Goal: Task Accomplishment & Management: Use online tool/utility

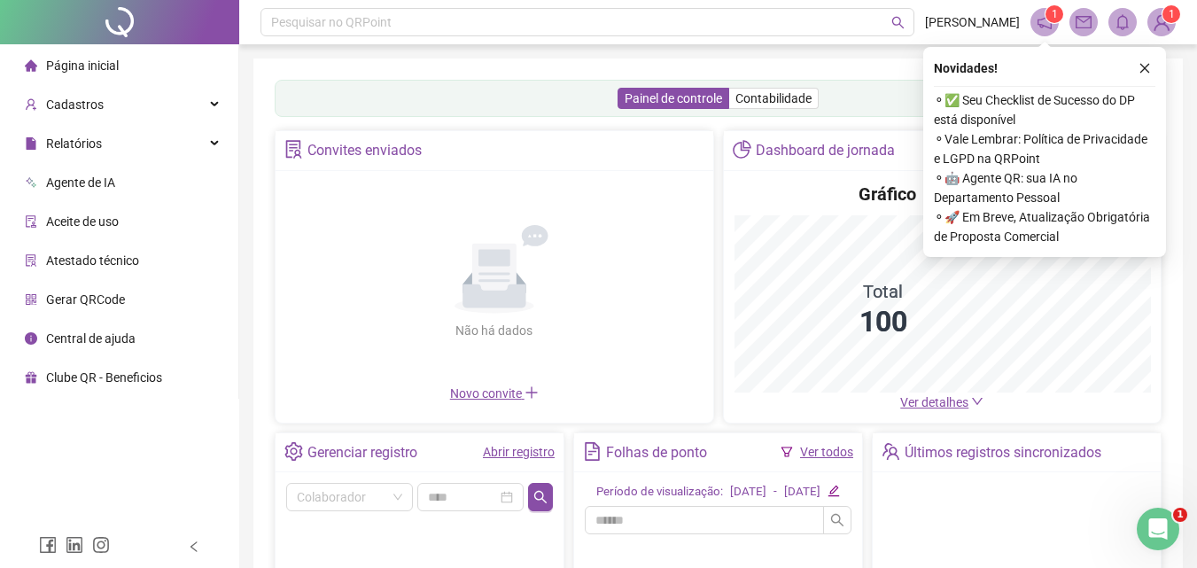
click at [1146, 66] on icon "close" at bounding box center [1145, 69] width 10 height 10
click at [1145, 68] on div "Painel de controle Contabilidade Convites enviados Não há dados Não há dados No…" at bounding box center [717, 413] width 929 height 710
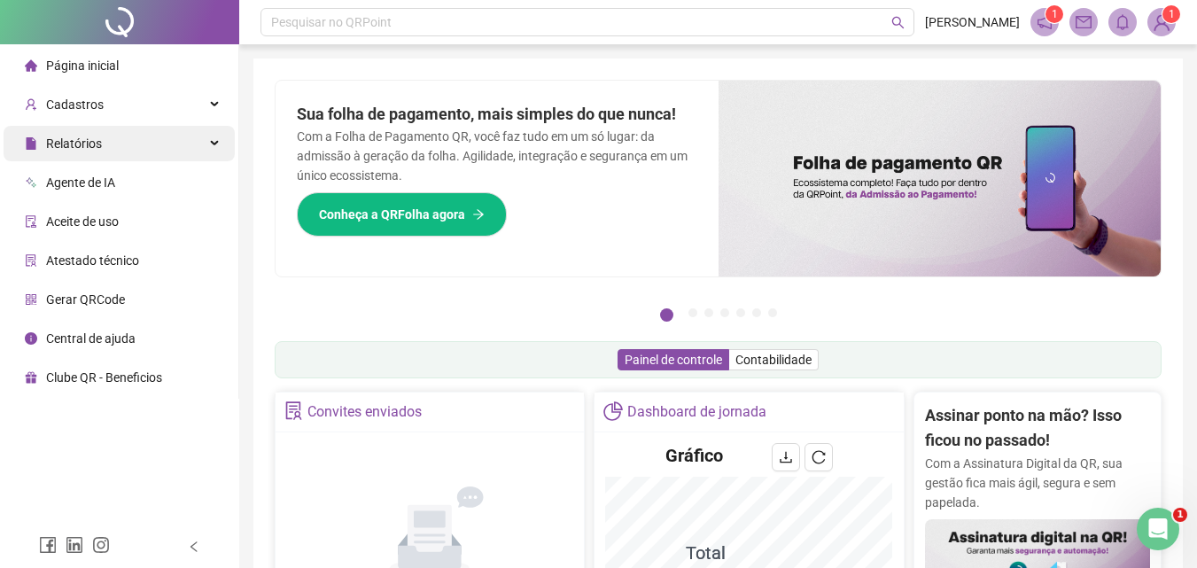
click at [141, 151] on div "Relatórios" at bounding box center [119, 143] width 231 height 35
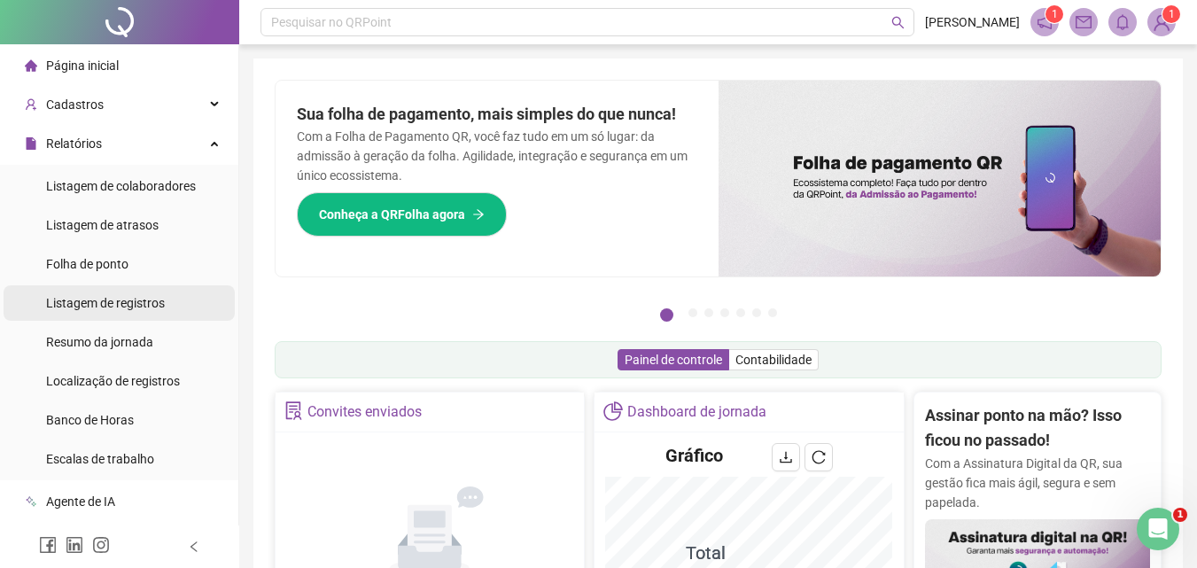
click at [134, 302] on span "Listagem de registros" at bounding box center [105, 303] width 119 height 14
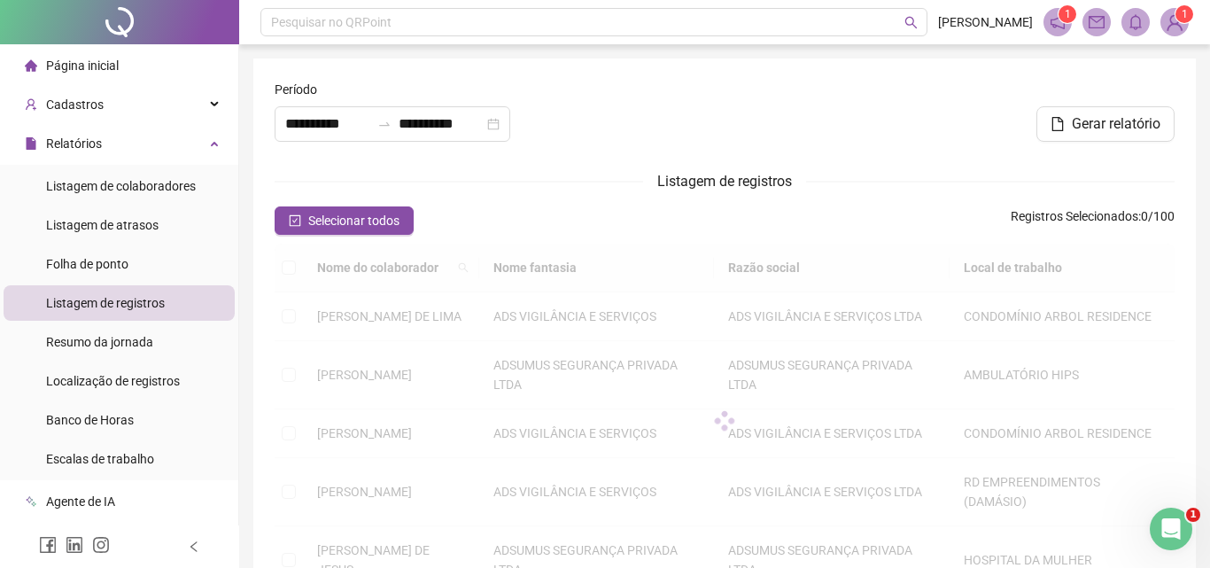
type input "**********"
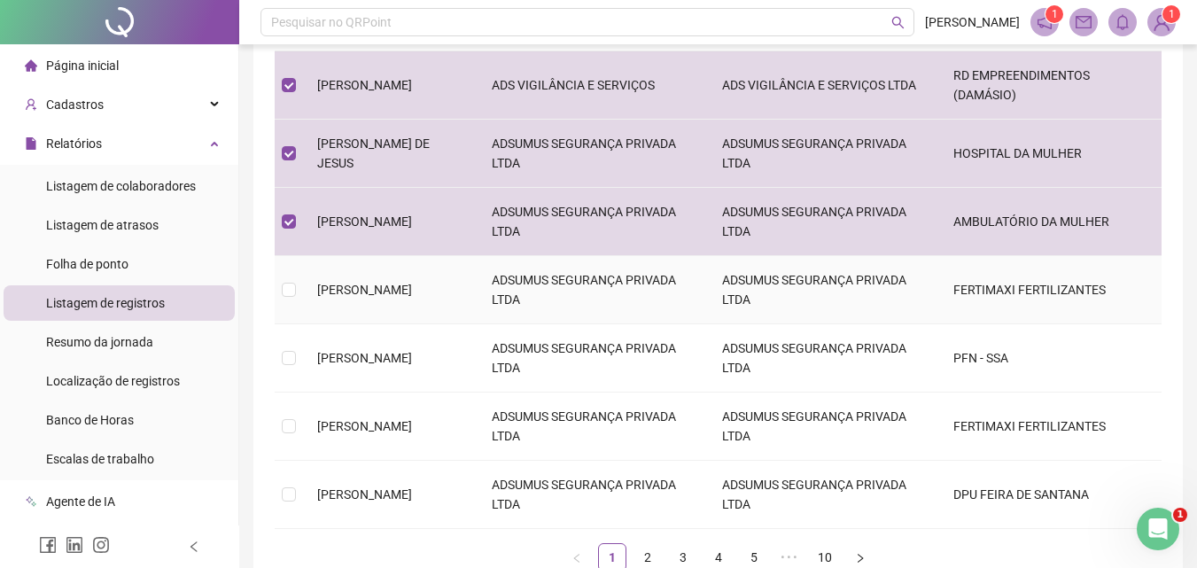
scroll to position [443, 0]
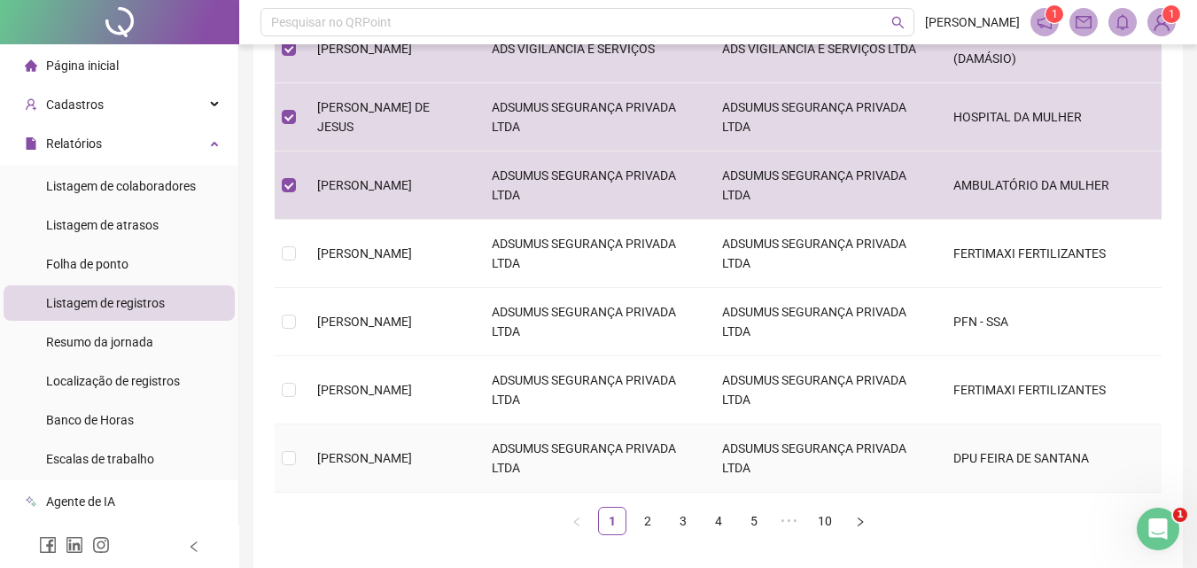
click at [293, 493] on tbody "[PERSON_NAME] DE LIMA ADS VIGILÂNCIA E SERVIÇOS ADS VIGILÂNCIA E SERVIÇOS LTDA …" at bounding box center [718, 170] width 887 height 643
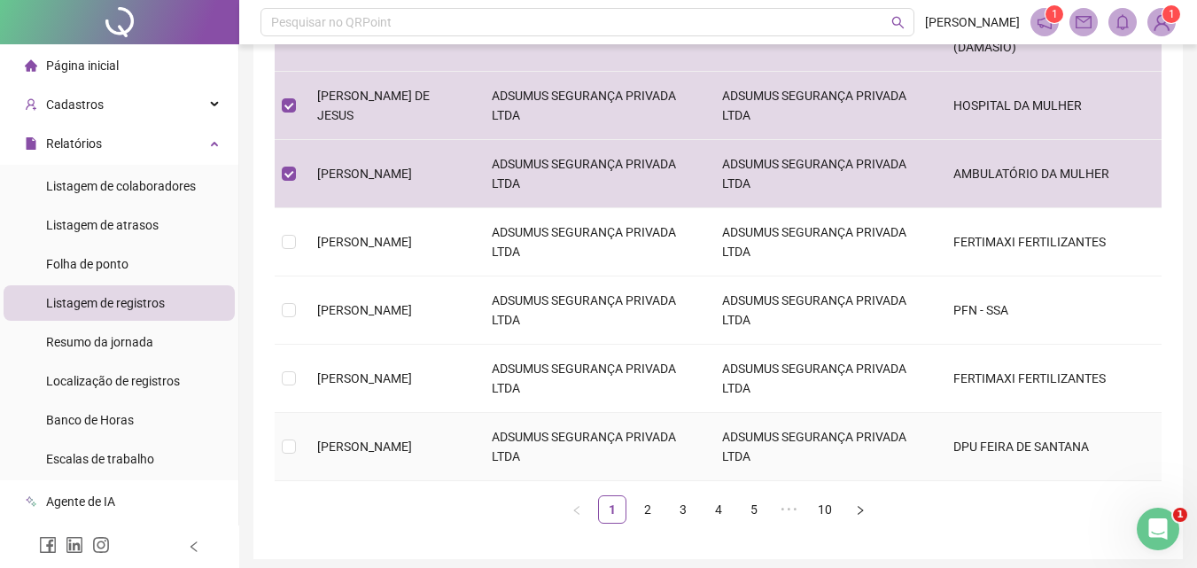
scroll to position [532, 0]
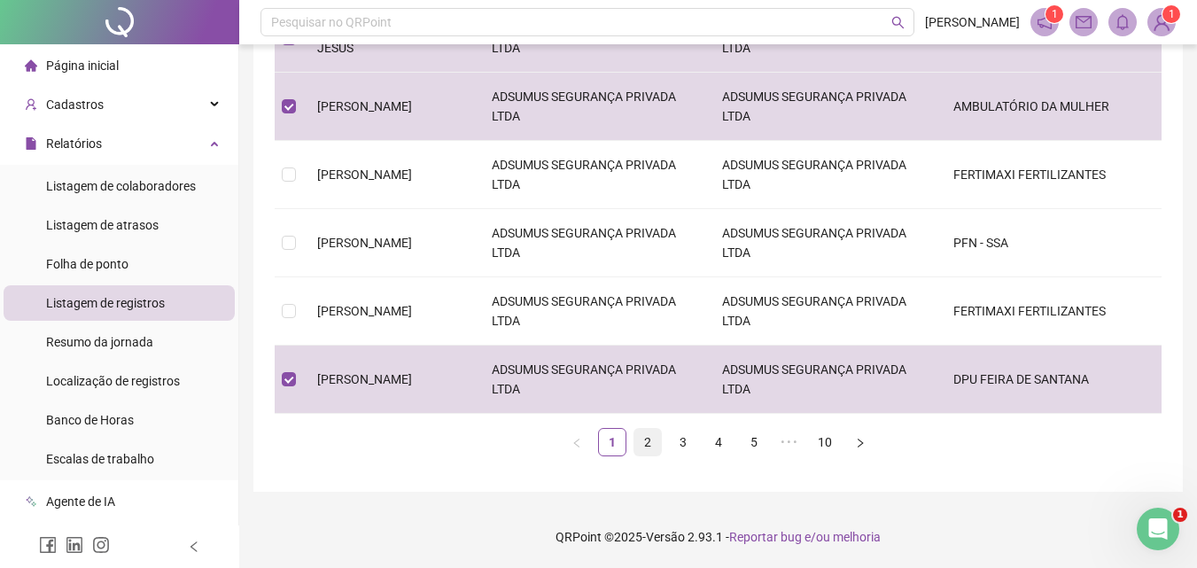
click at [650, 455] on link "2" at bounding box center [647, 442] width 27 height 27
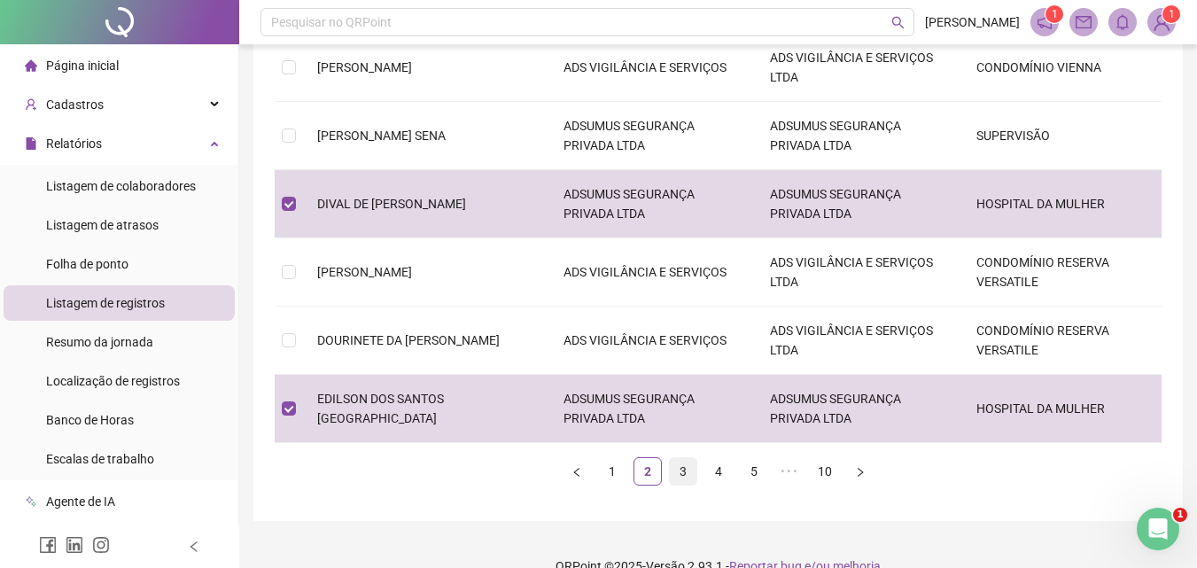
click at [680, 472] on link "3" at bounding box center [683, 471] width 27 height 27
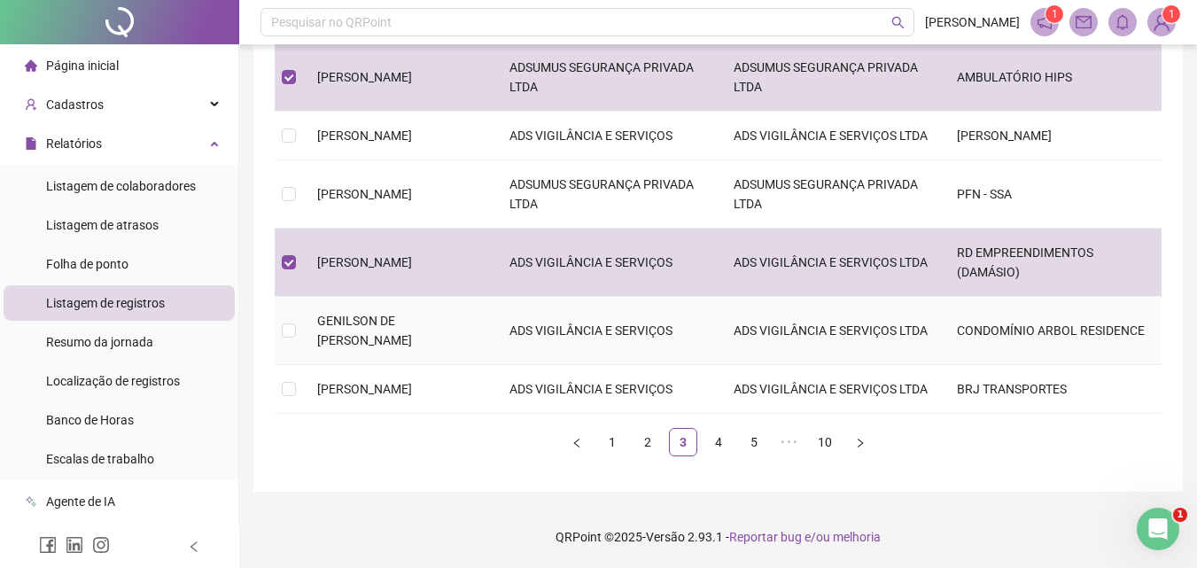
scroll to position [561, 0]
click at [722, 449] on link "4" at bounding box center [718, 442] width 27 height 27
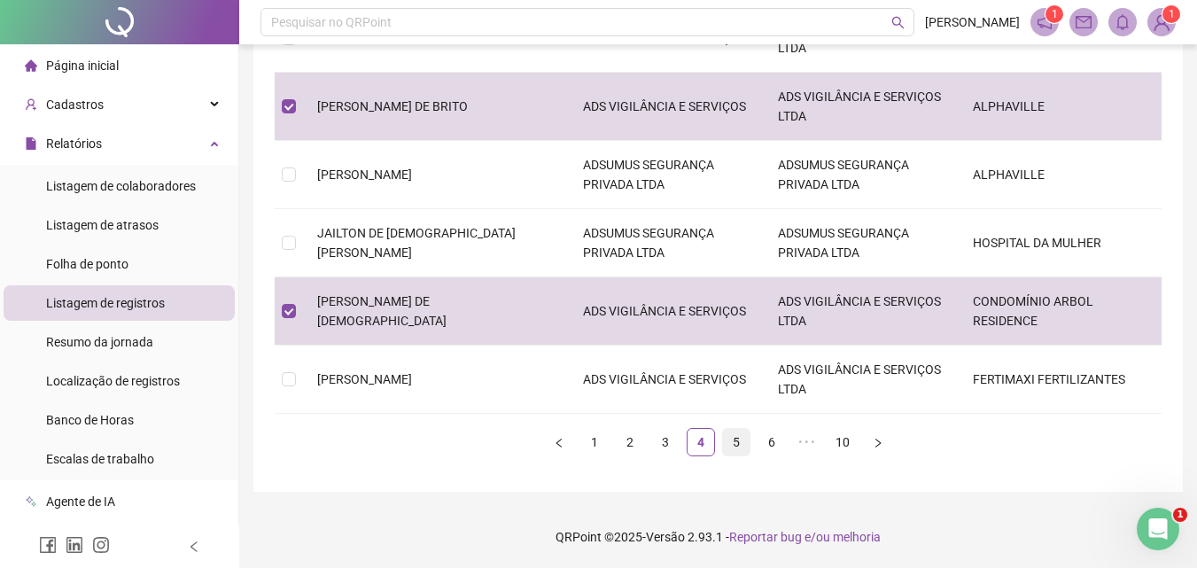
click at [737, 445] on link "5" at bounding box center [736, 442] width 27 height 27
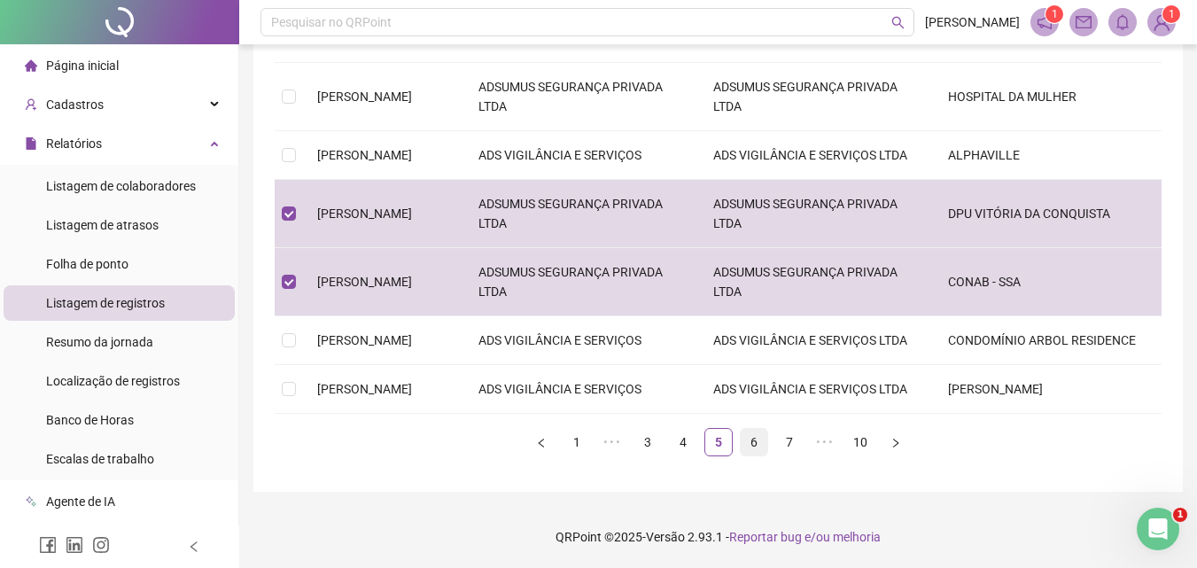
click at [750, 442] on link "6" at bounding box center [754, 442] width 27 height 27
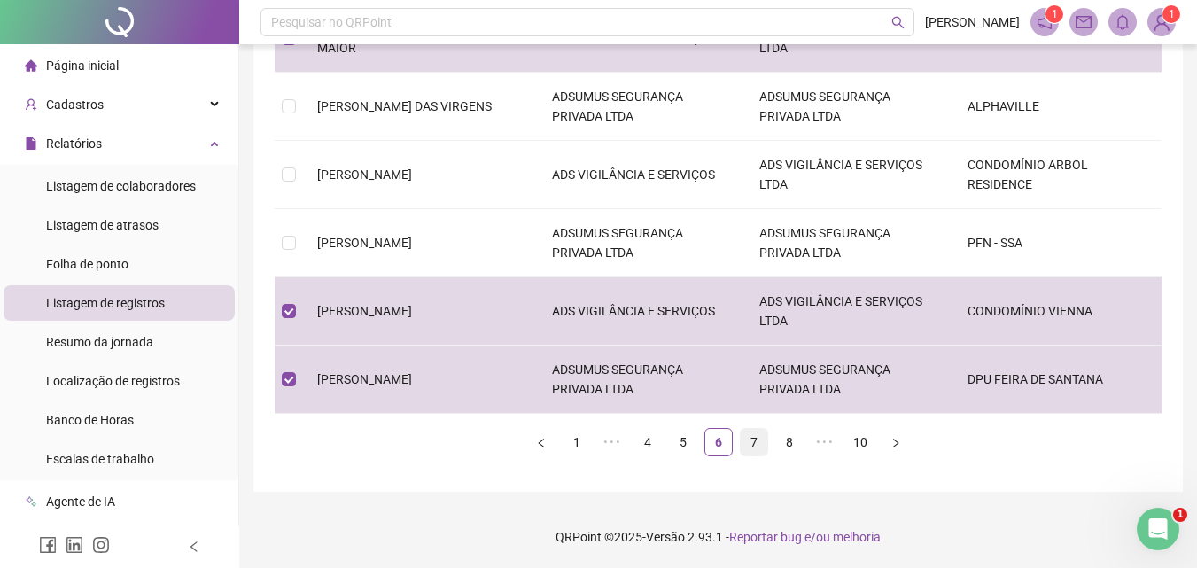
click at [751, 444] on link "7" at bounding box center [754, 442] width 27 height 27
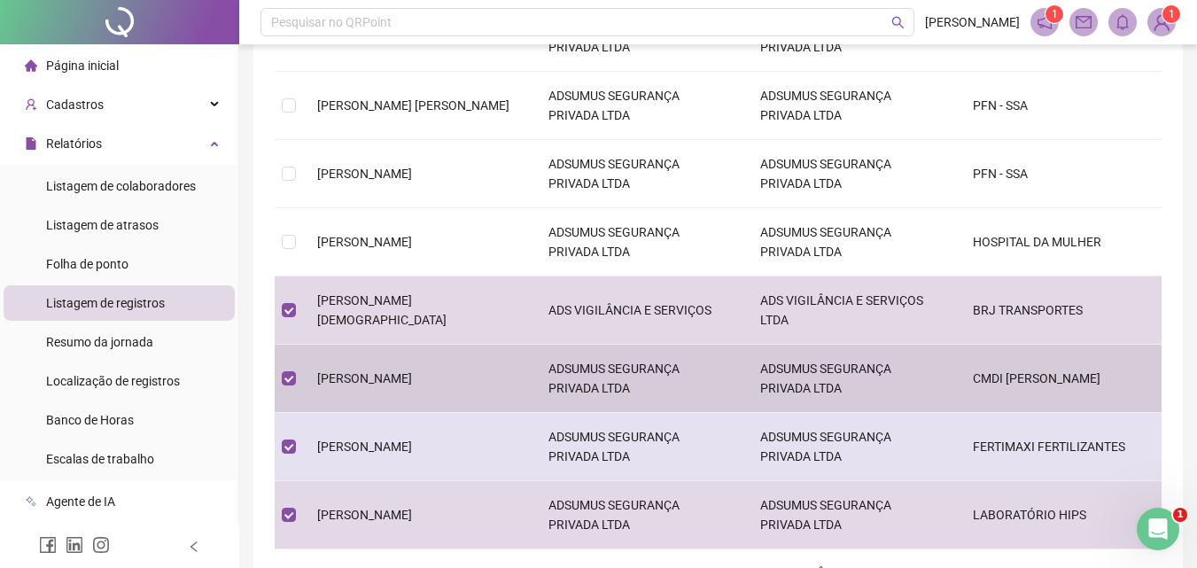
scroll to position [472, 0]
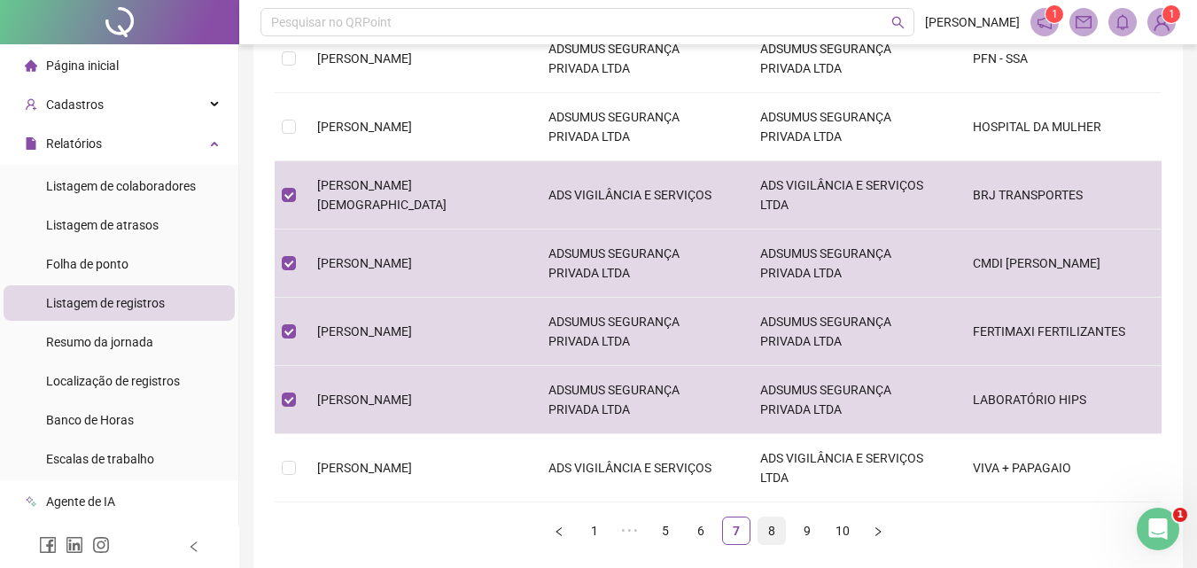
click at [776, 530] on link "8" at bounding box center [771, 530] width 27 height 27
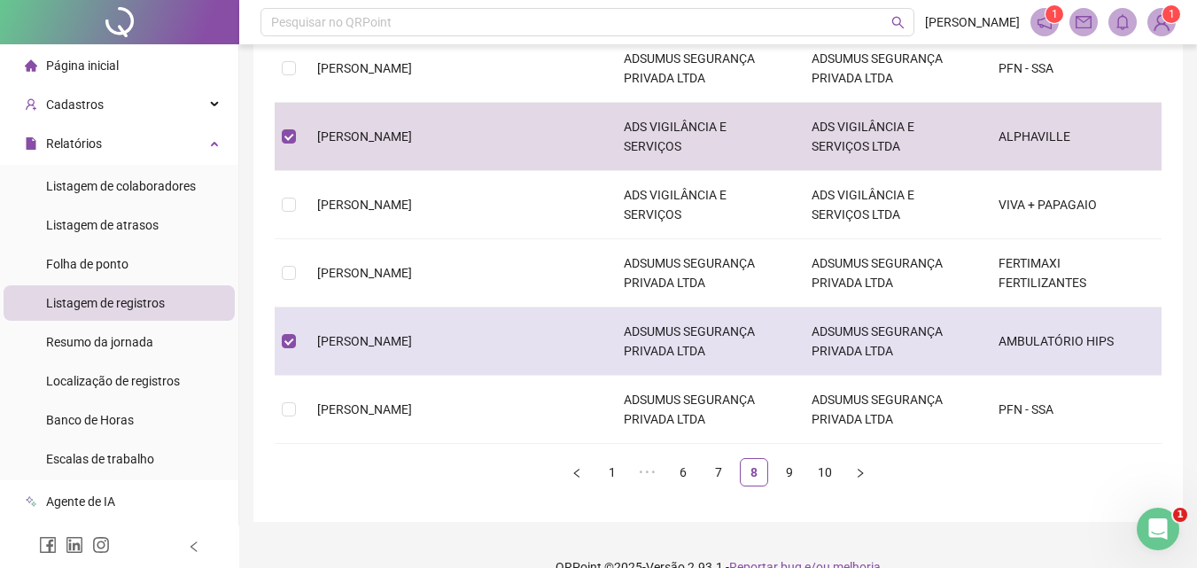
scroll to position [561, 0]
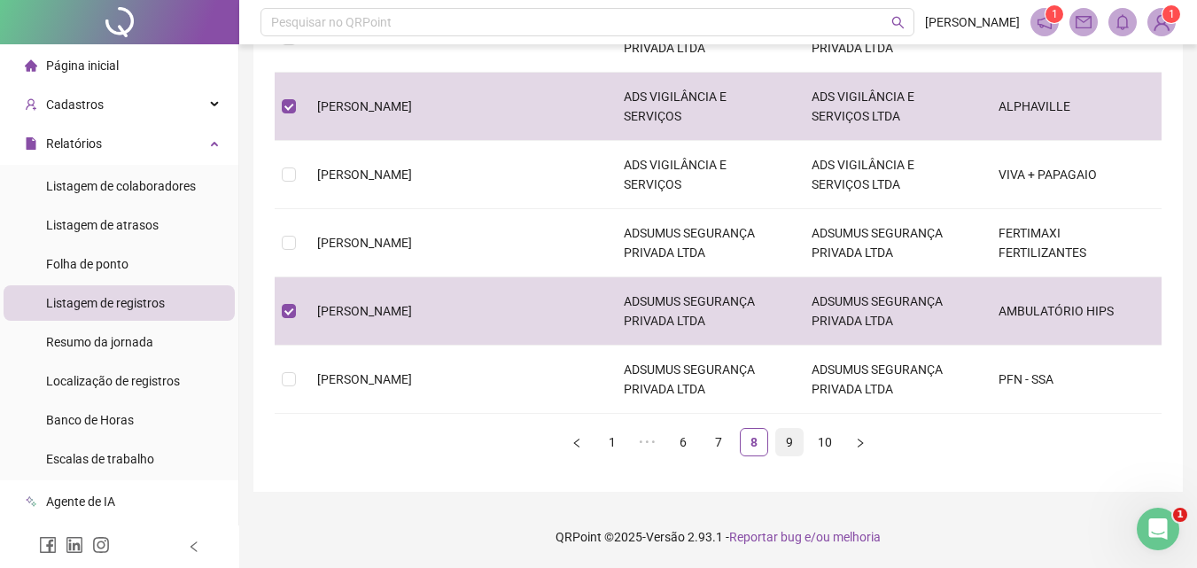
click at [787, 440] on link "9" at bounding box center [789, 442] width 27 height 27
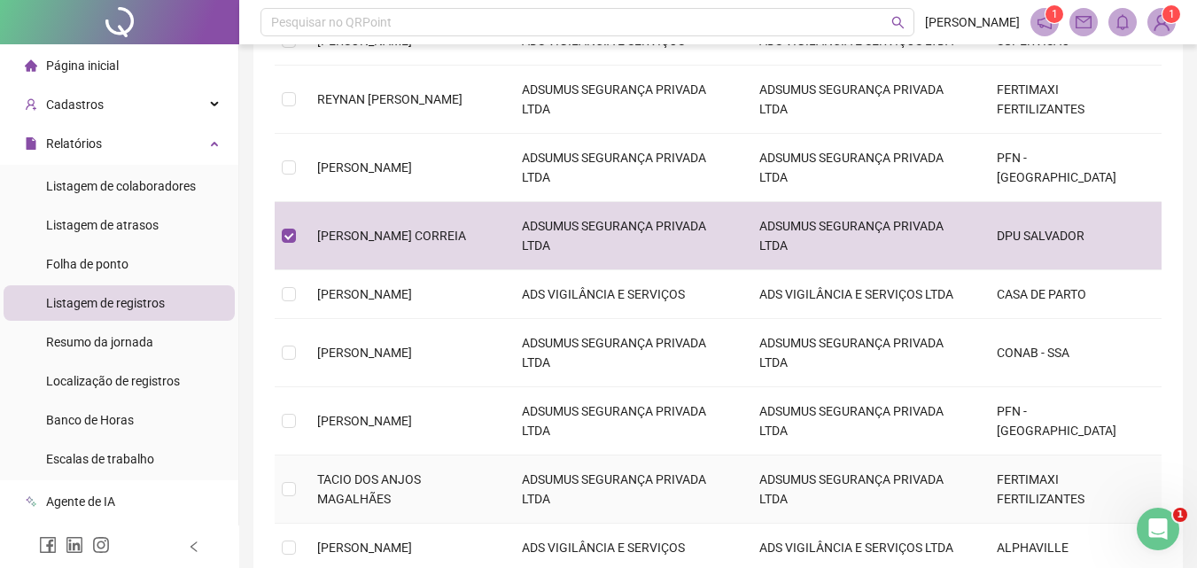
scroll to position [433, 0]
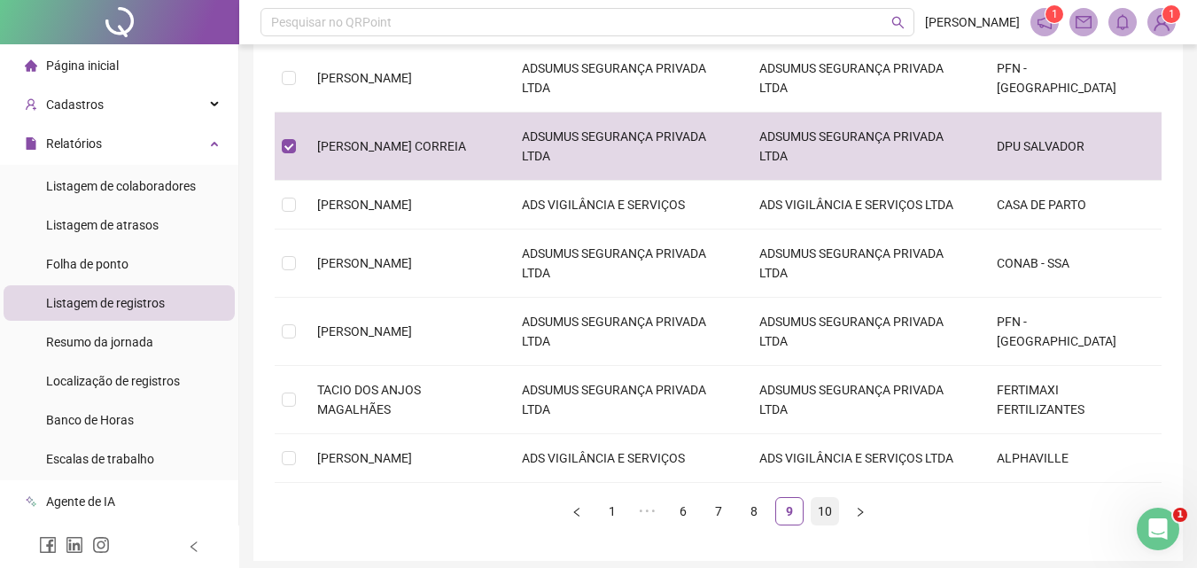
click at [825, 524] on link "10" at bounding box center [824, 511] width 27 height 27
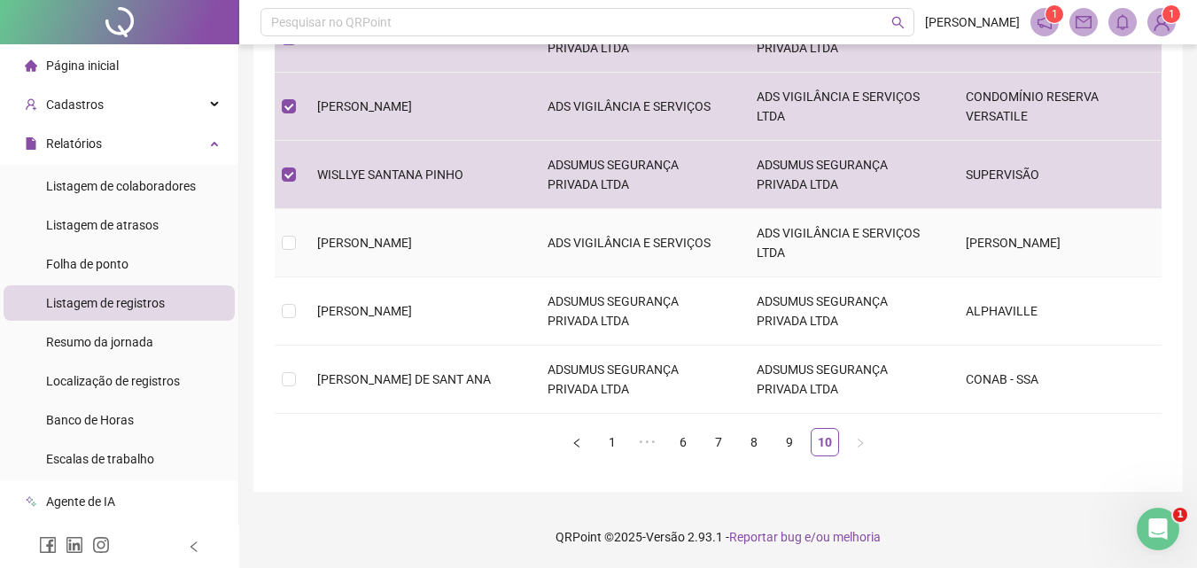
scroll to position [0, 0]
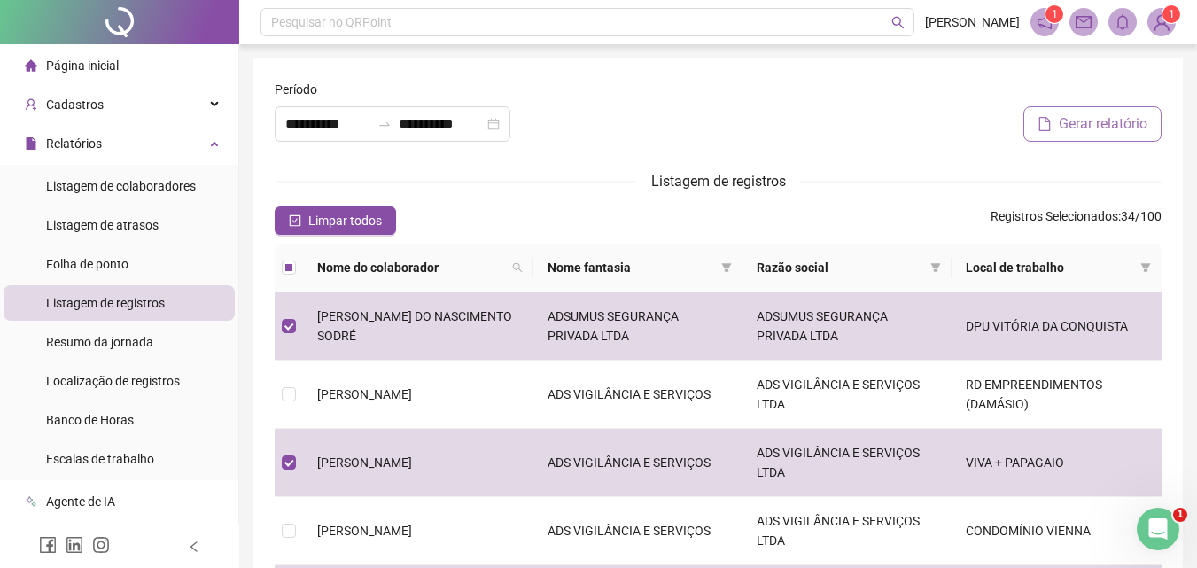
click at [1082, 124] on span "Gerar relatório" at bounding box center [1103, 123] width 89 height 21
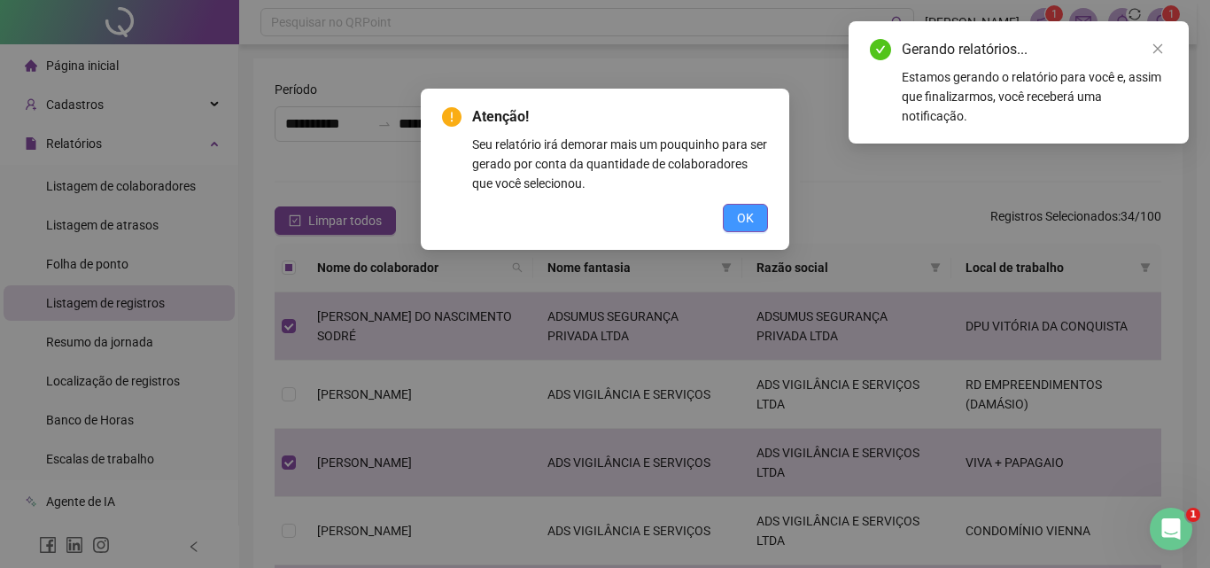
click at [741, 220] on span "OK" at bounding box center [745, 217] width 17 height 19
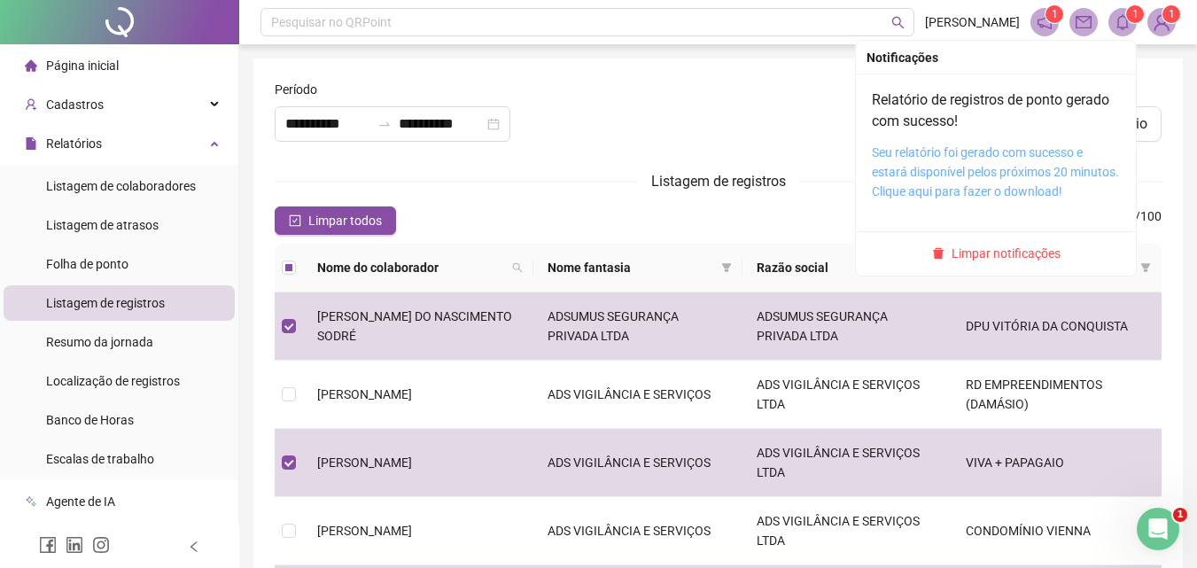
click at [1000, 154] on link "Seu relatório foi gerado com sucesso e estará disponível pelos próximos 20 minu…" at bounding box center [995, 171] width 247 height 53
click at [983, 157] on link "Seu relatório foi gerado com sucesso e estará disponível pelos próximos 20 minu…" at bounding box center [995, 171] width 247 height 53
click at [995, 163] on link "Seu relatório foi gerado com sucesso e estará disponível pelos próximos 20 minu…" at bounding box center [995, 171] width 247 height 53
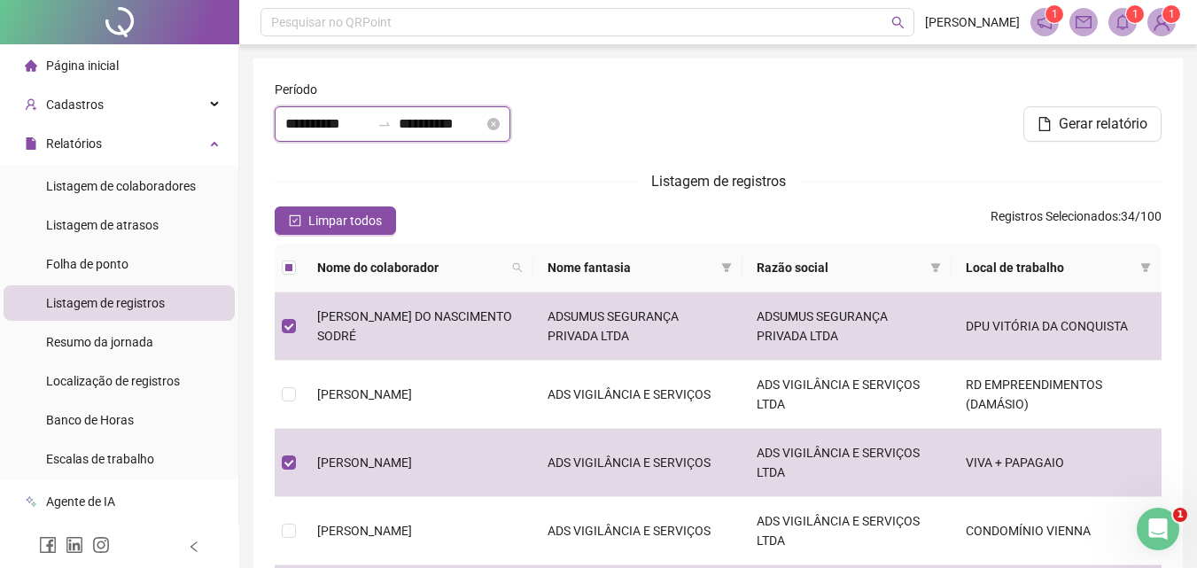
click at [299, 123] on input "**********" at bounding box center [327, 123] width 85 height 21
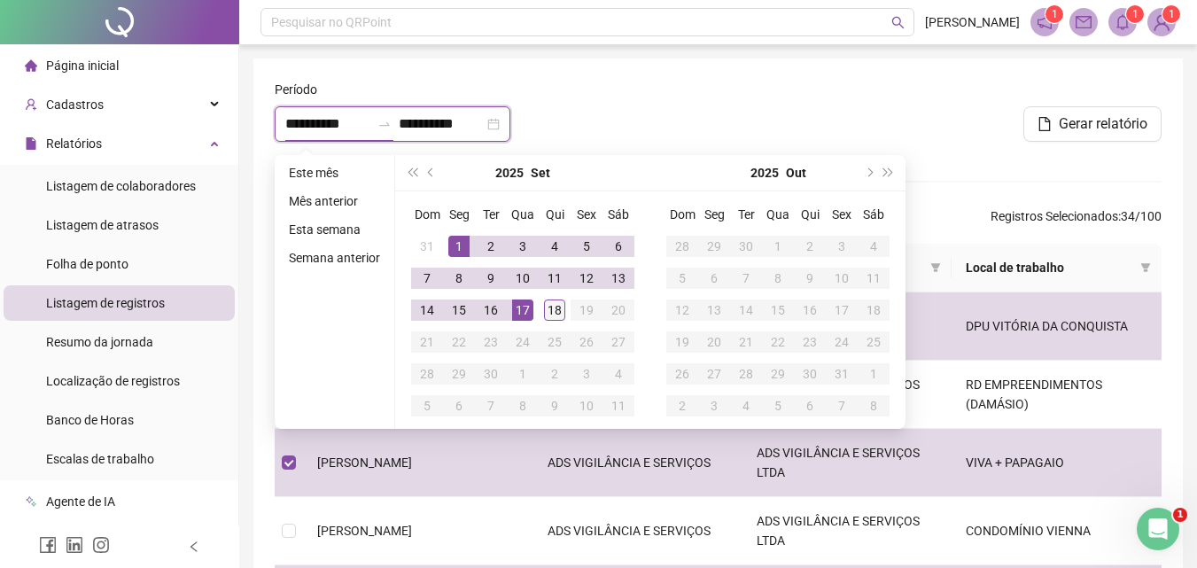
type input "**********"
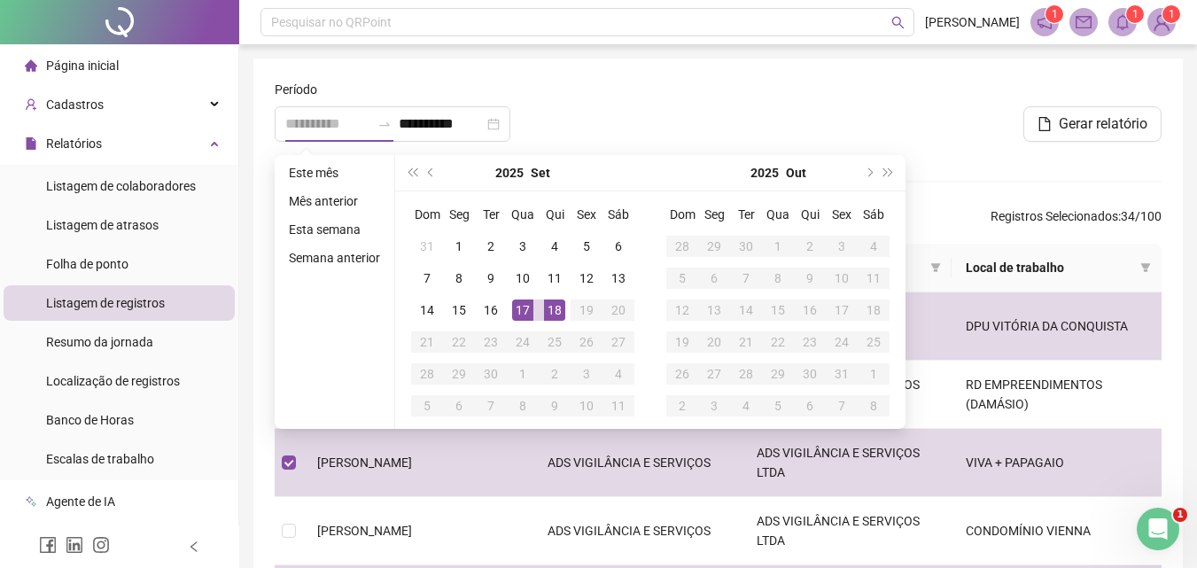
click at [558, 317] on div "18" at bounding box center [554, 309] width 21 height 21
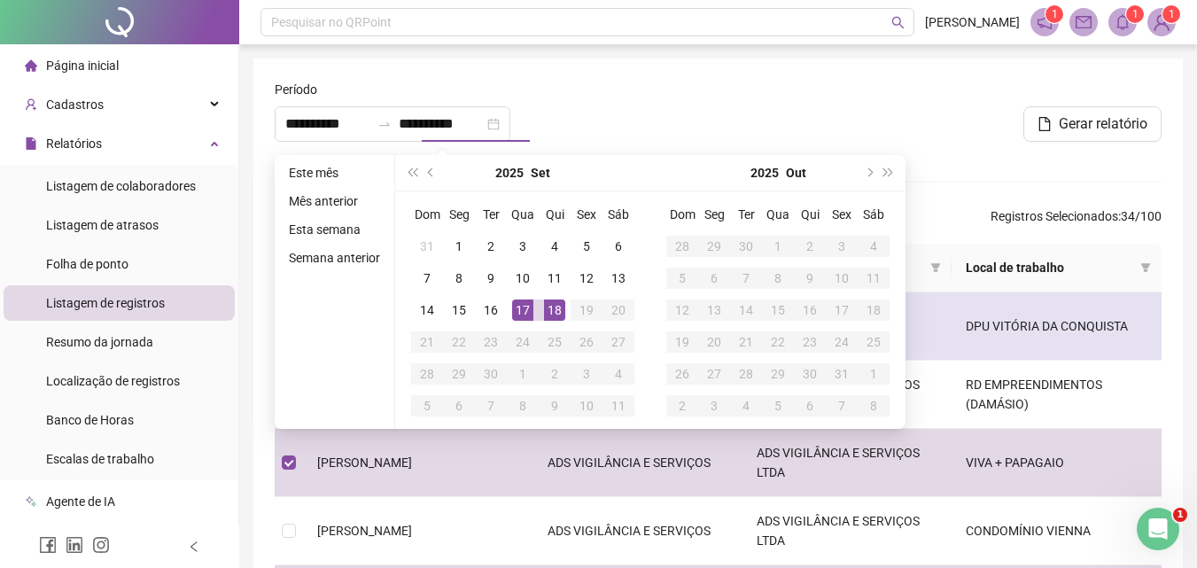
type input "**********"
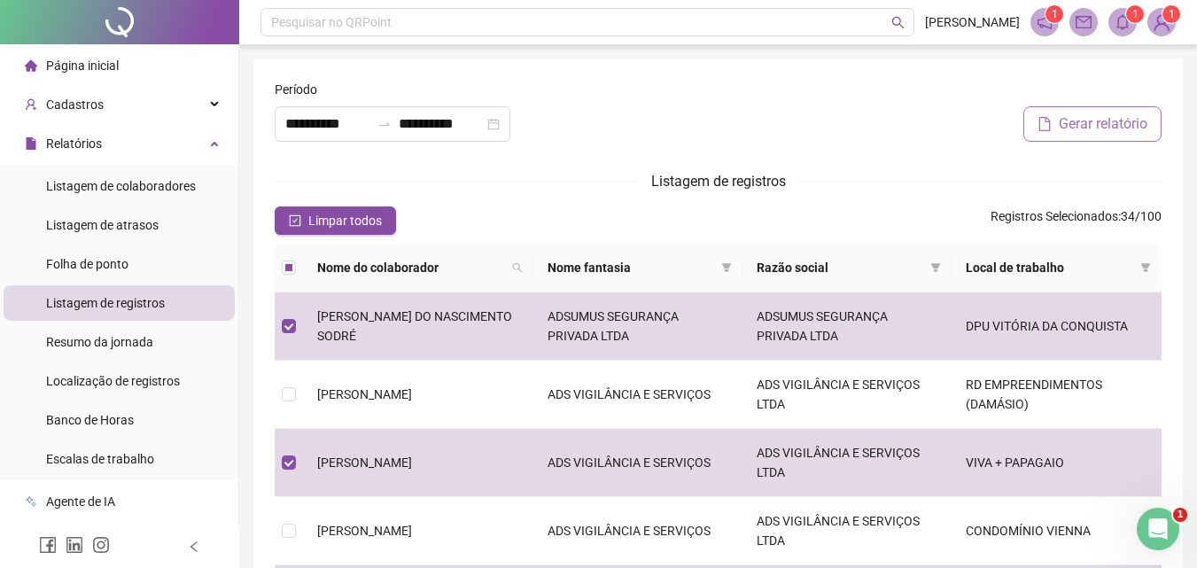
click at [1074, 124] on span "Gerar relatório" at bounding box center [1103, 123] width 89 height 21
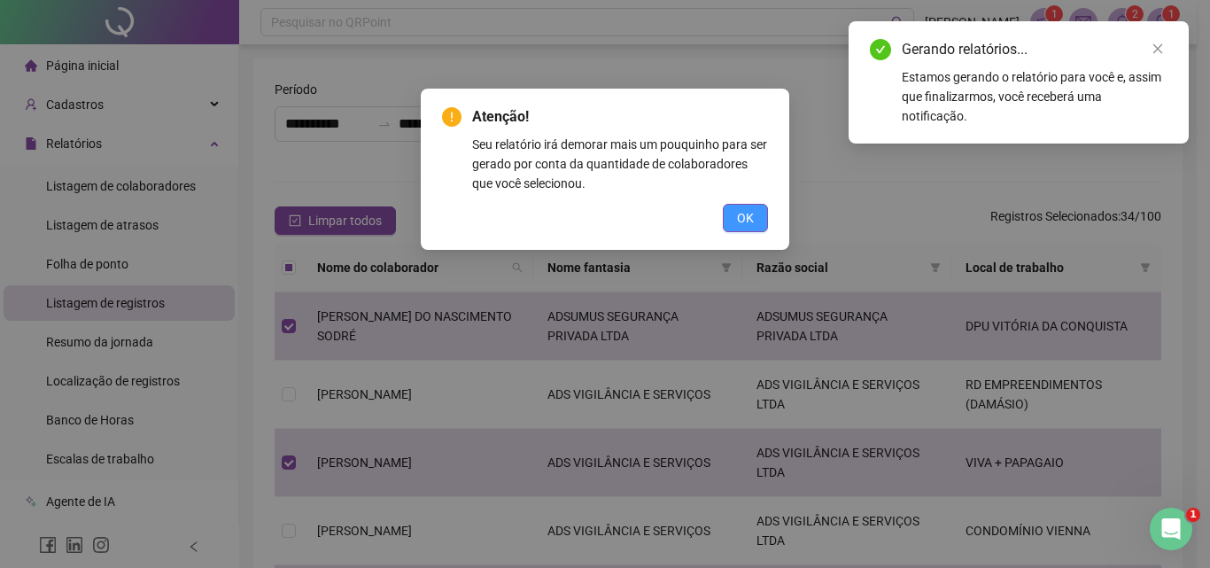
click at [757, 222] on button "OK" at bounding box center [745, 218] width 45 height 28
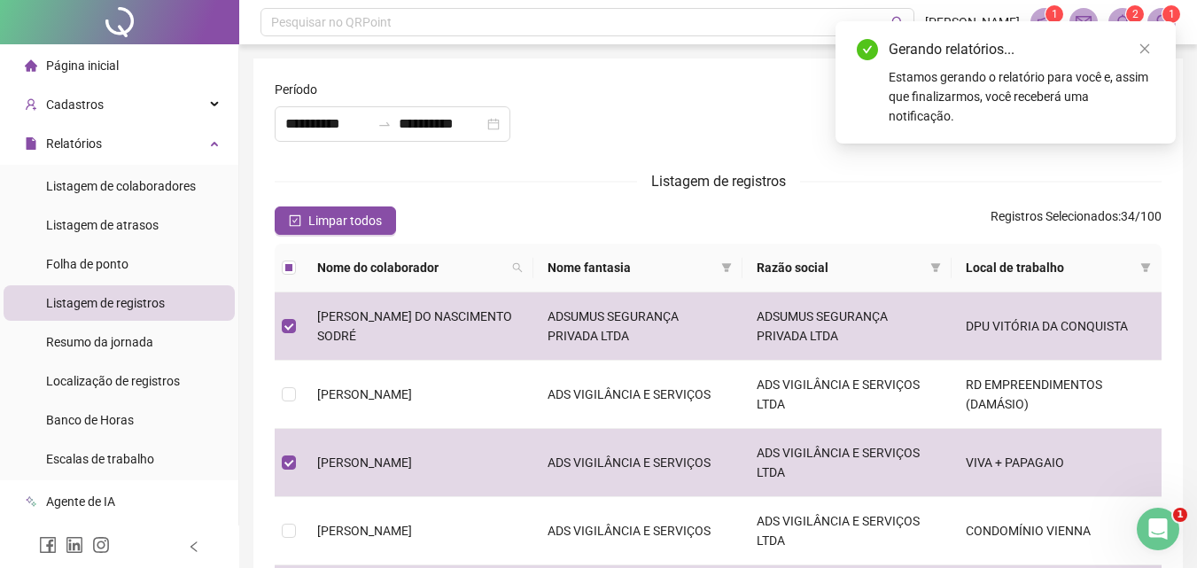
click at [1118, 52] on div "Gerando relatórios..." at bounding box center [1021, 49] width 266 height 21
click at [1111, 67] on div "Estamos gerando o relatório para você e, assim que finalizarmos, você receberá …" at bounding box center [1021, 96] width 266 height 58
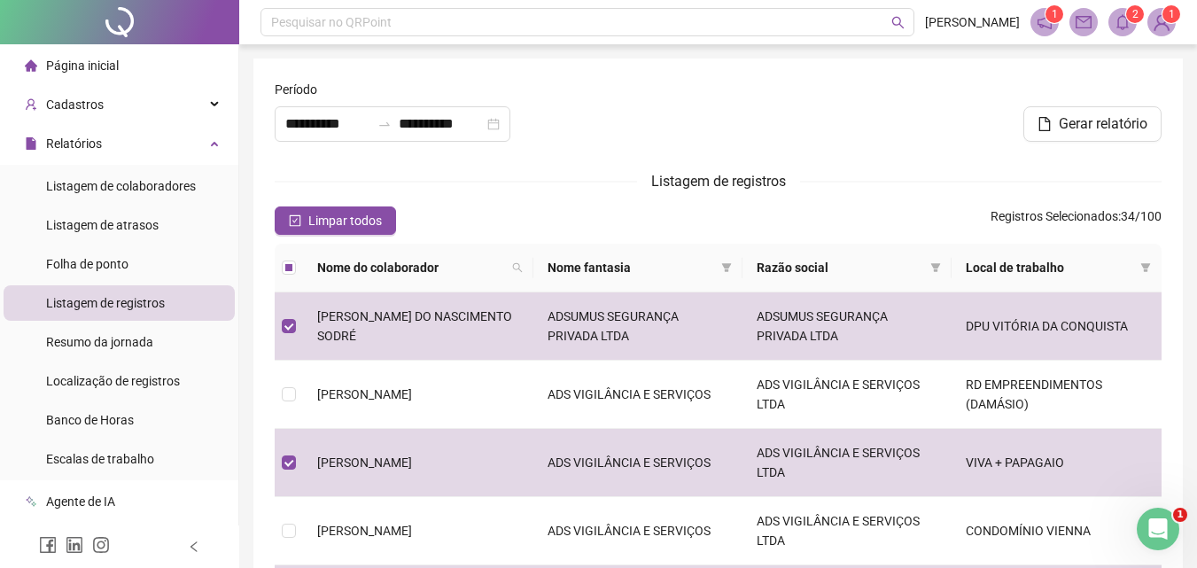
click at [1175, 164] on div "**********" at bounding box center [717, 555] width 929 height 994
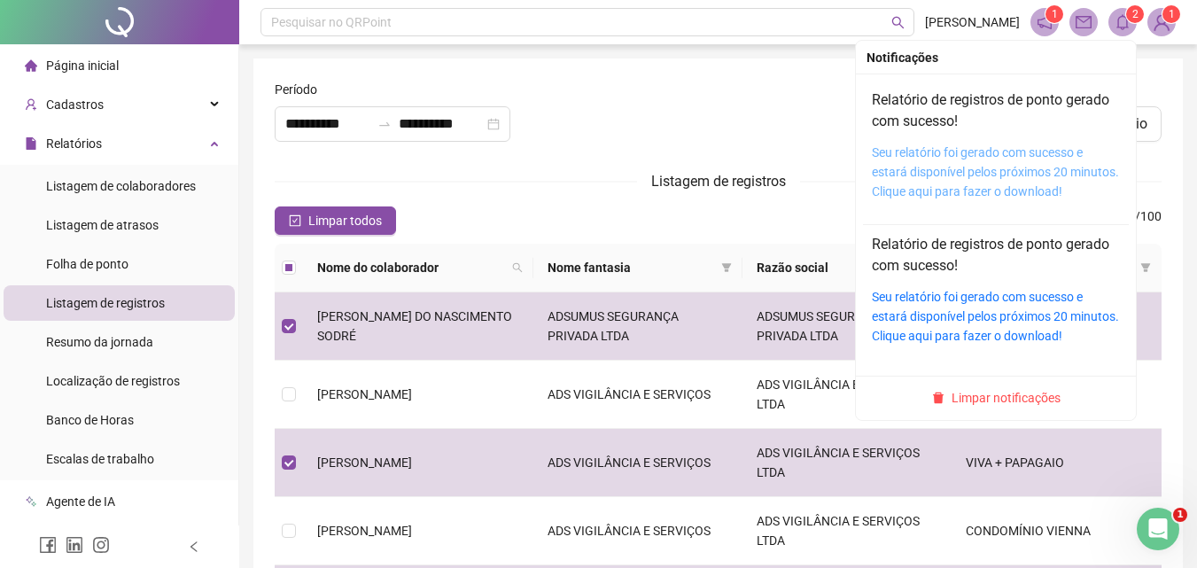
click at [1033, 167] on link "Seu relatório foi gerado com sucesso e estará disponível pelos próximos 20 minu…" at bounding box center [995, 171] width 247 height 53
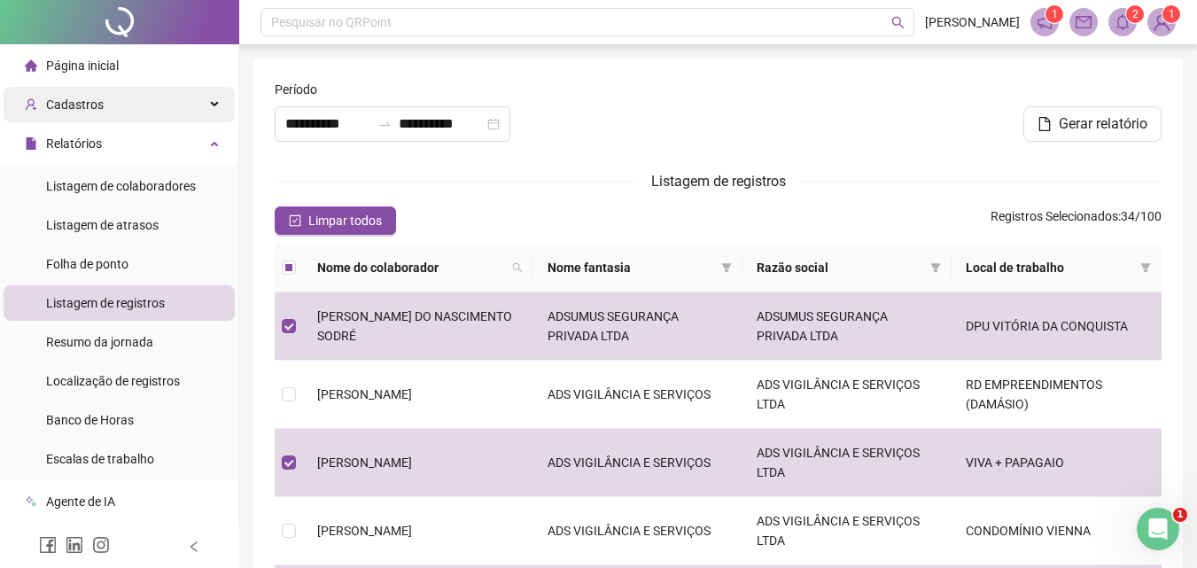
click at [94, 111] on span "Cadastros" at bounding box center [75, 104] width 58 height 14
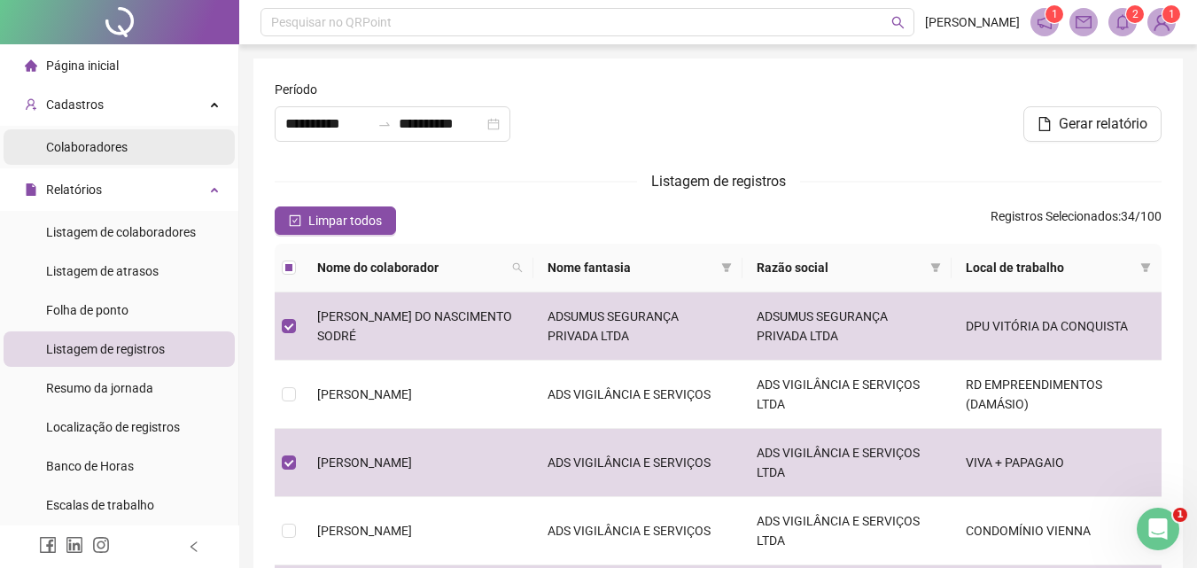
click at [128, 161] on li "Colaboradores" at bounding box center [119, 146] width 231 height 35
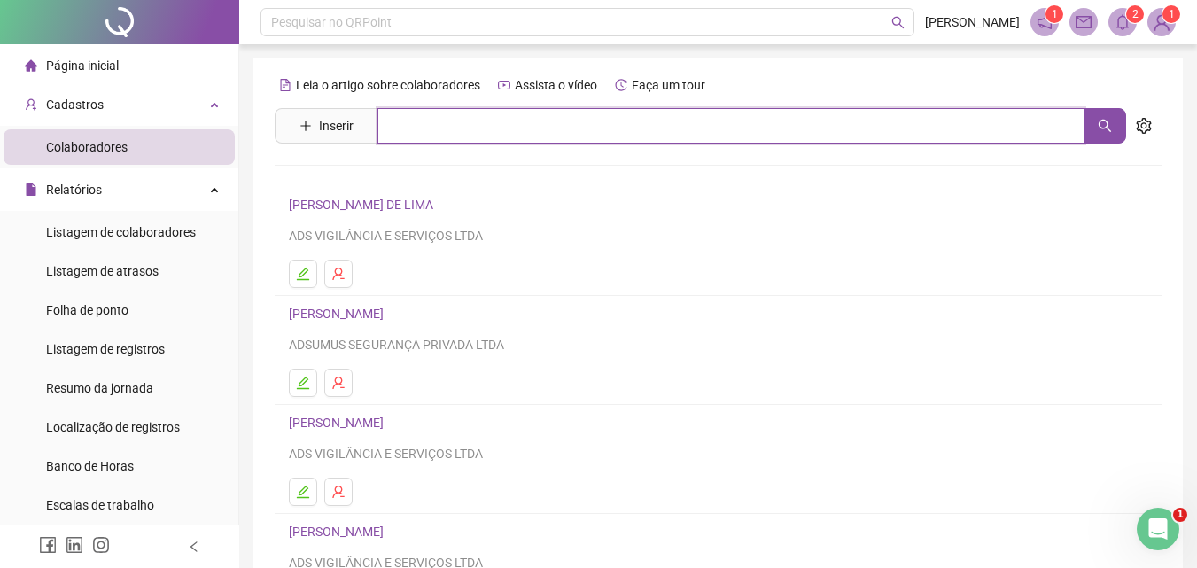
click at [519, 130] on input "text" at bounding box center [730, 125] width 707 height 35
type input "********"
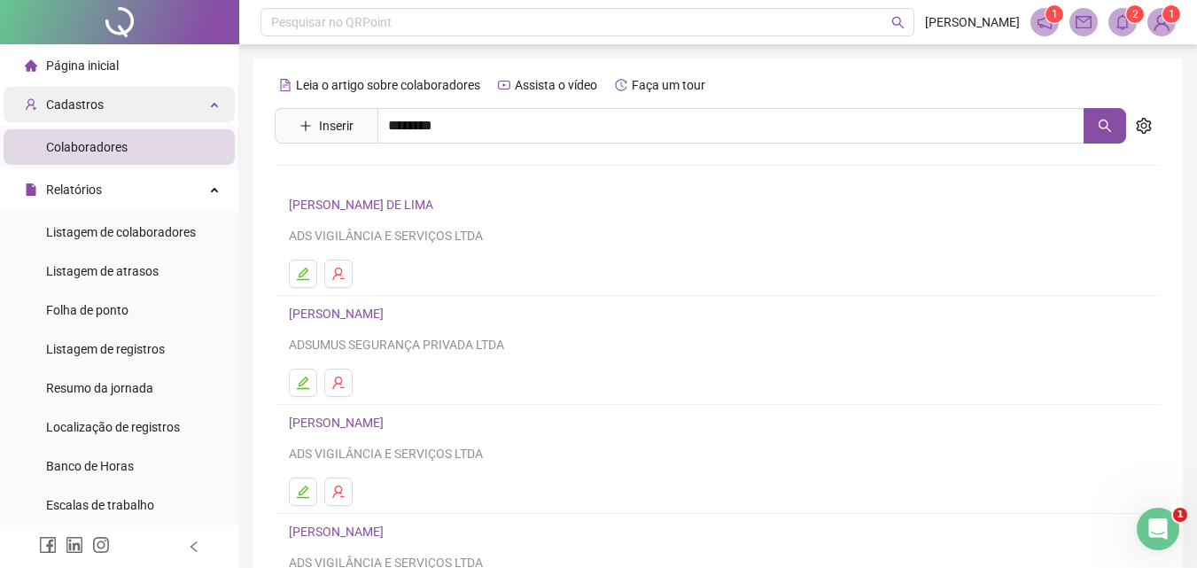
click at [77, 108] on span "Cadastros" at bounding box center [75, 104] width 58 height 14
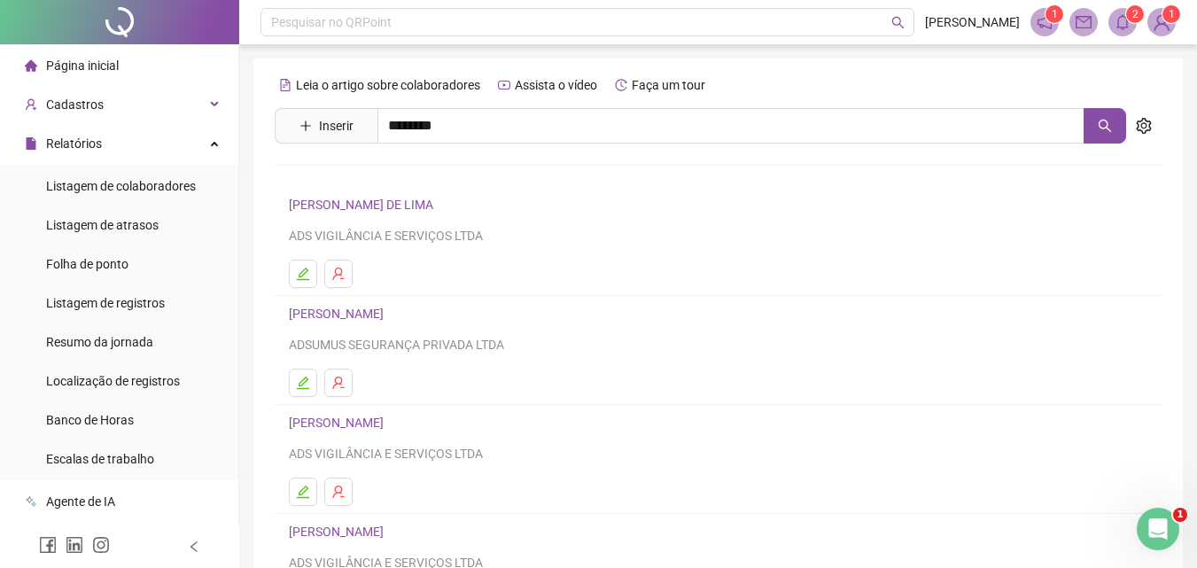
click at [78, 67] on span "Página inicial" at bounding box center [82, 65] width 73 height 14
